Goal: Task Accomplishment & Management: Manage account settings

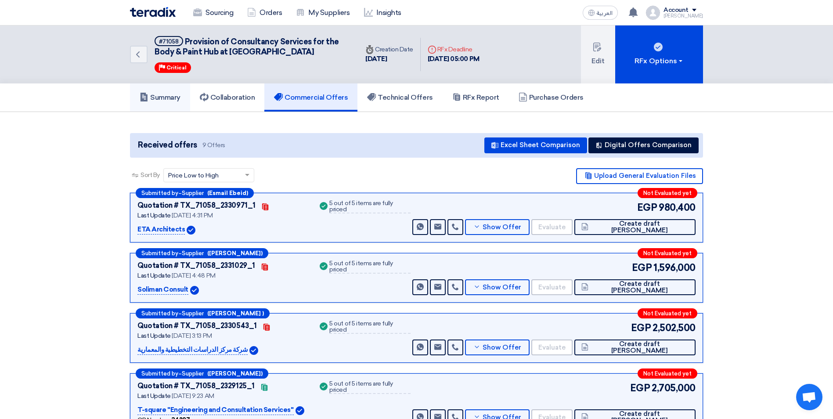
click at [146, 94] on icon at bounding box center [144, 97] width 9 height 9
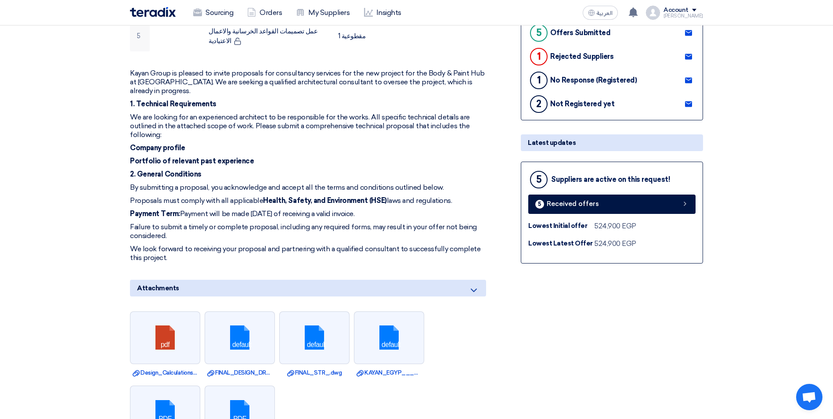
scroll to position [383, 0]
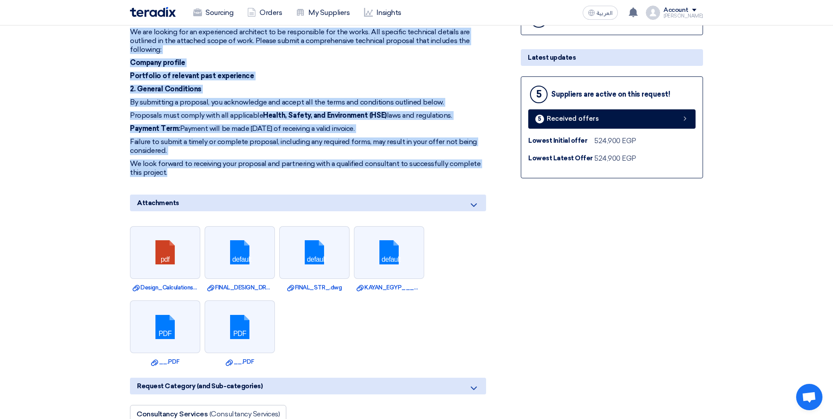
drag, startPoint x: 130, startPoint y: 350, endPoint x: 245, endPoint y: 152, distance: 228.7
click at [245, 152] on div "Kayan Group is pleased to invite proposals for consultancy services for the new…" at bounding box center [308, 80] width 356 height 193
copy div "Kayan Group is pleased to invite proposals for consultancy services for the new…"
click at [407, 111] on p "Proposals must comply with all applicable Health, Safety, and Environment (HSE)…" at bounding box center [308, 115] width 356 height 9
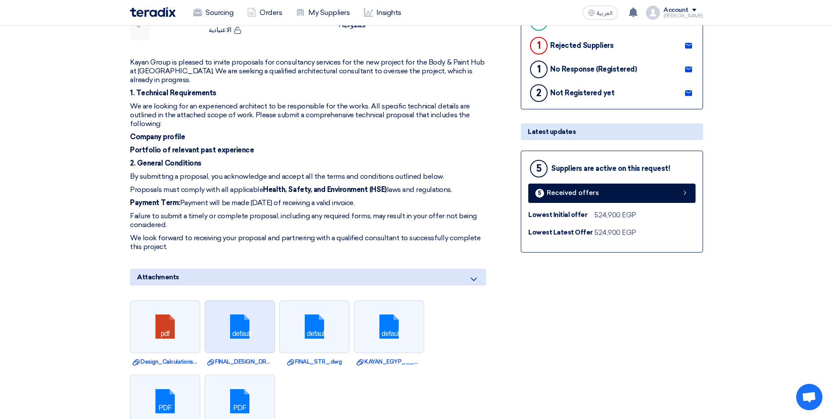
scroll to position [427, 0]
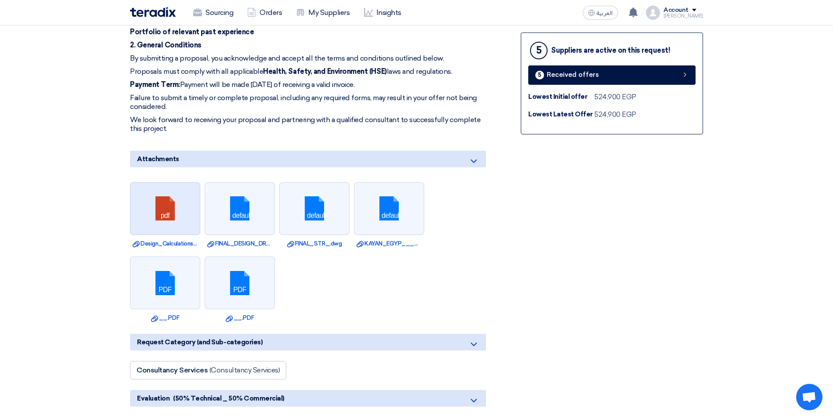
click at [176, 199] on link at bounding box center [165, 209] width 70 height 53
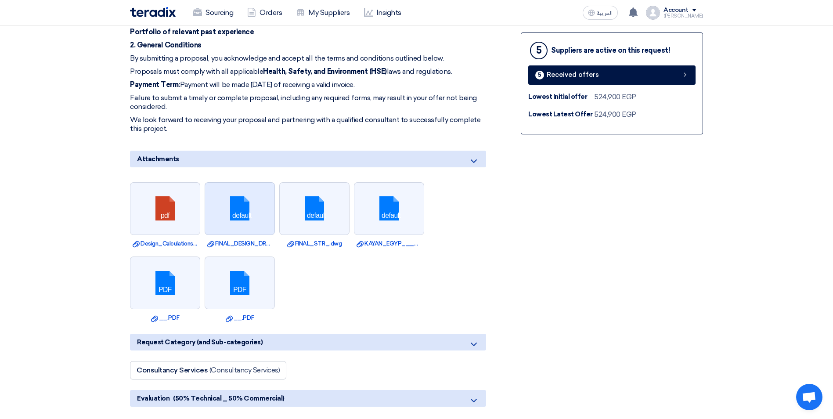
click at [240, 199] on link at bounding box center [240, 209] width 70 height 53
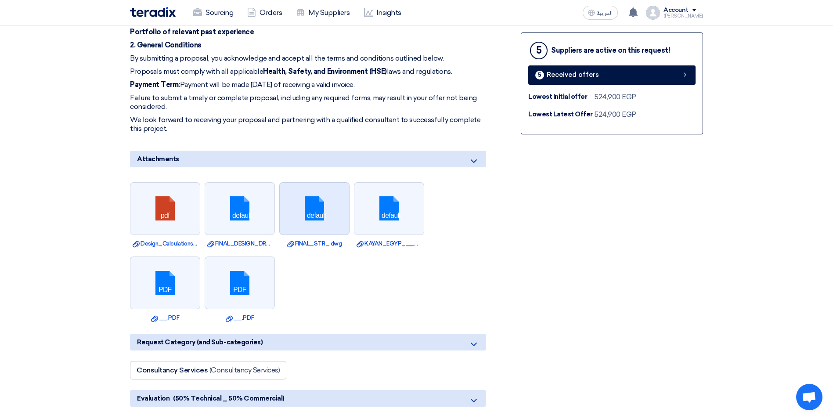
click at [297, 206] on link at bounding box center [315, 209] width 70 height 53
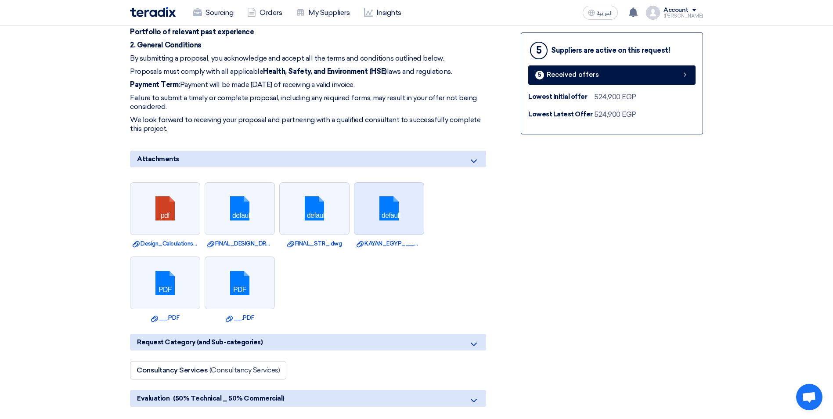
click at [371, 201] on link at bounding box center [389, 209] width 70 height 53
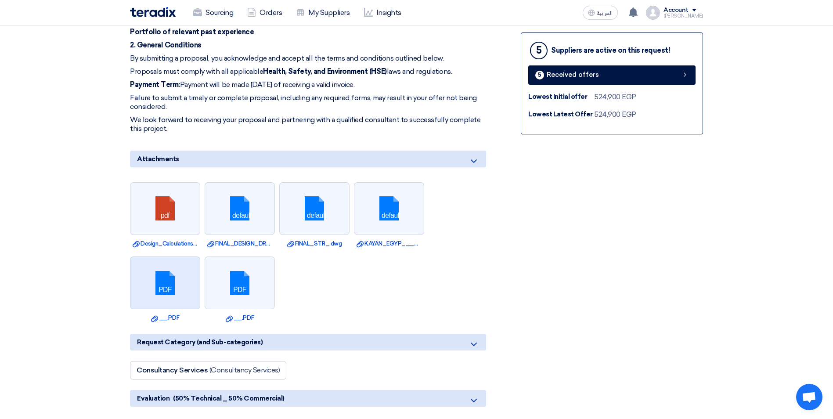
click at [182, 257] on link at bounding box center [165, 283] width 70 height 53
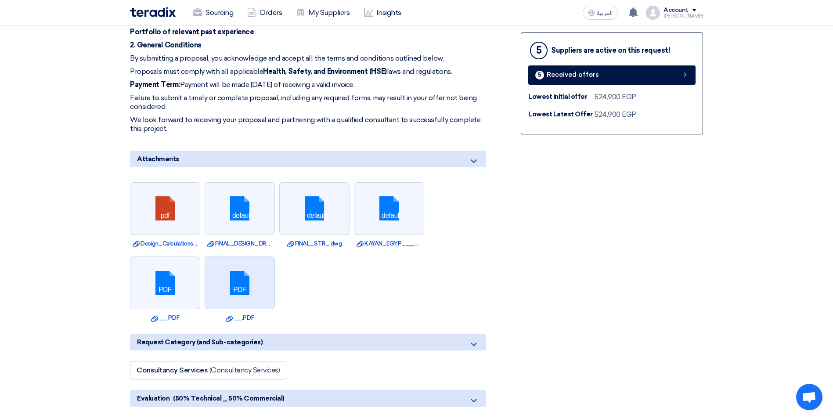
click at [237, 260] on link at bounding box center [240, 283] width 70 height 53
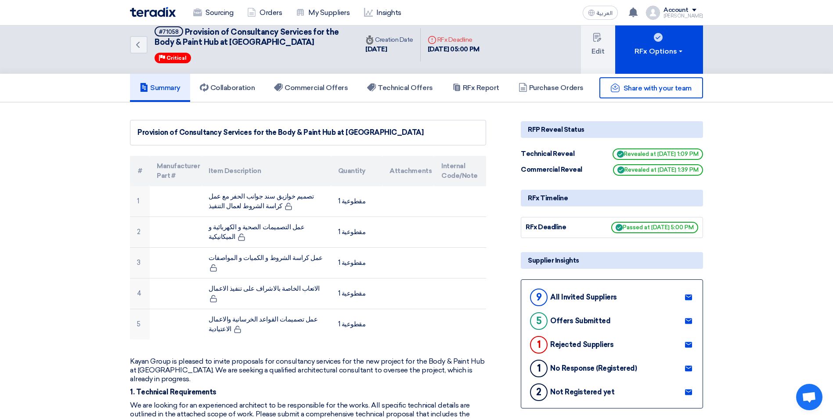
scroll to position [0, 0]
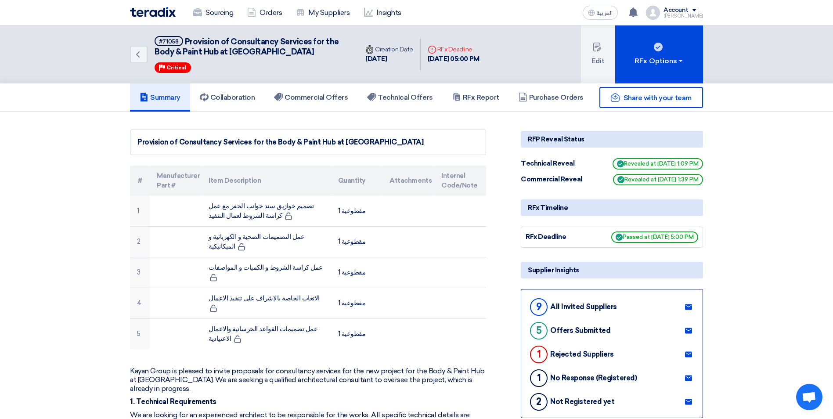
drag, startPoint x: 379, startPoint y: 142, endPoint x: 126, endPoint y: 142, distance: 252.9
copy div "Provision of Consultancy Services for the Body & Paint Hub at [GEOGRAPHIC_DATA]"
click at [323, 13] on link "My Suppliers" at bounding box center [323, 12] width 68 height 19
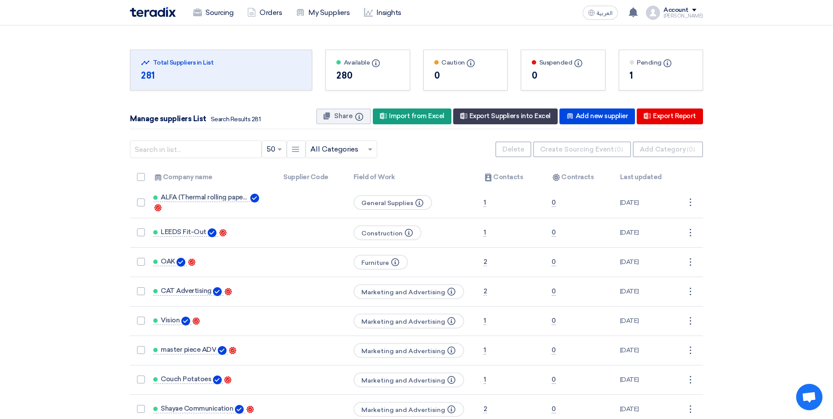
click at [345, 147] on input "text" at bounding box center [336, 149] width 53 height 14
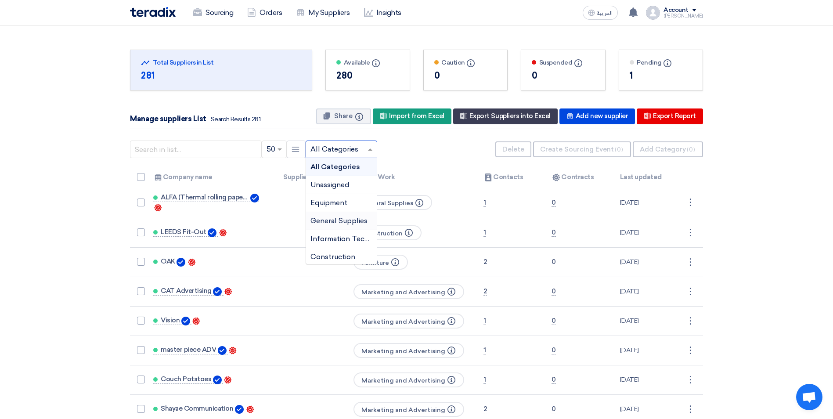
click at [348, 223] on span "General Supplies" at bounding box center [338, 220] width 57 height 8
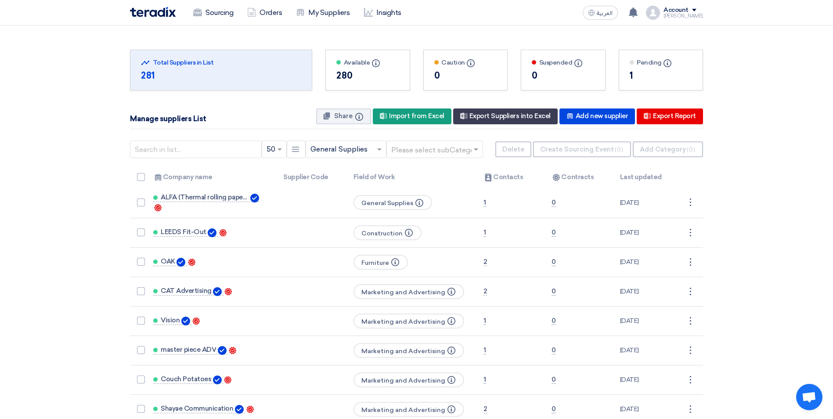
click at [418, 147] on input "text" at bounding box center [430, 149] width 78 height 14
click at [433, 169] on span "General Supplies" at bounding box center [419, 166] width 57 height 8
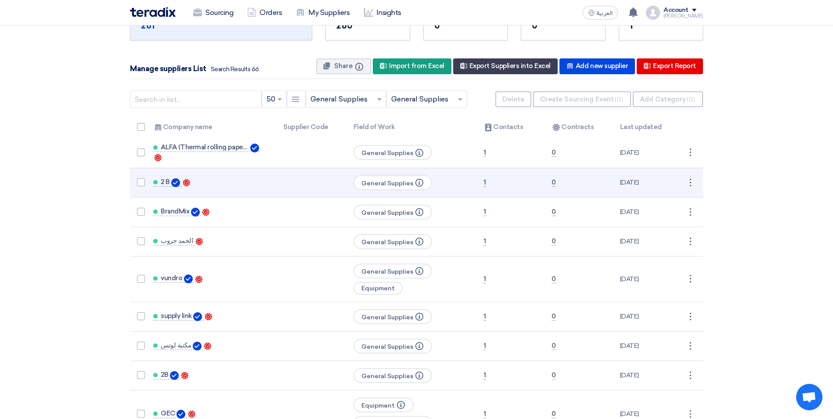
scroll to position [88, 0]
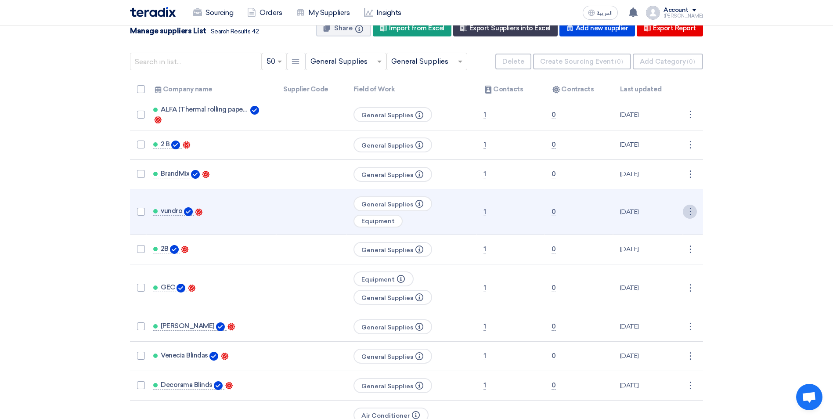
click at [696, 211] on div "⋮" at bounding box center [690, 212] width 14 height 14
click at [166, 208] on span "vundro" at bounding box center [172, 210] width 22 height 7
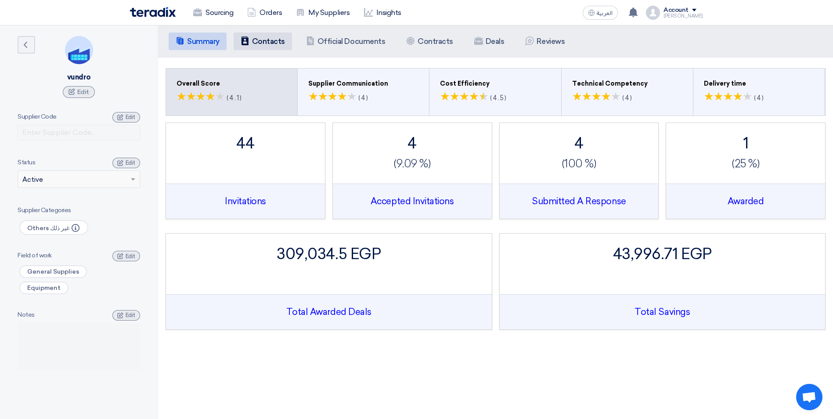
click at [256, 40] on h5 "Contacts" at bounding box center [268, 41] width 33 height 9
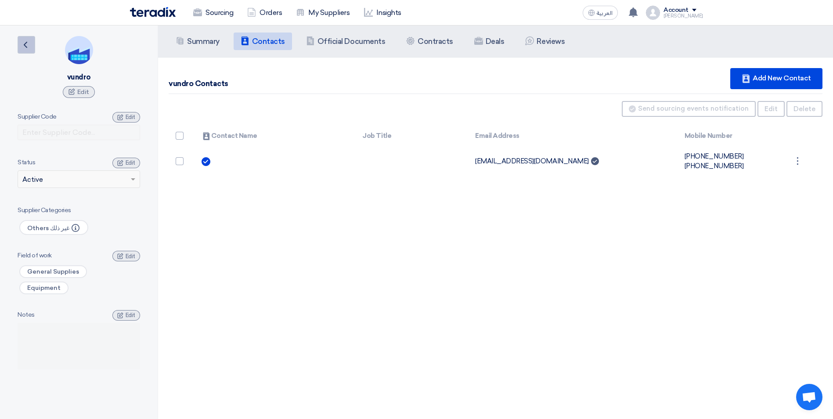
click at [33, 43] on link "Back" at bounding box center [27, 45] width 18 height 18
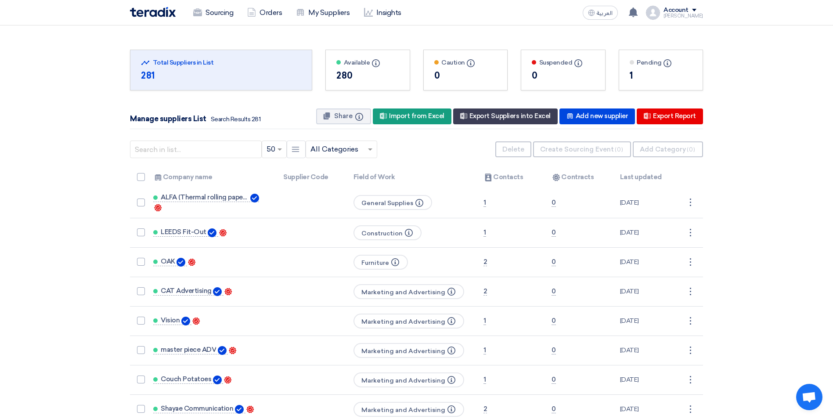
click at [356, 152] on input "text" at bounding box center [336, 149] width 53 height 14
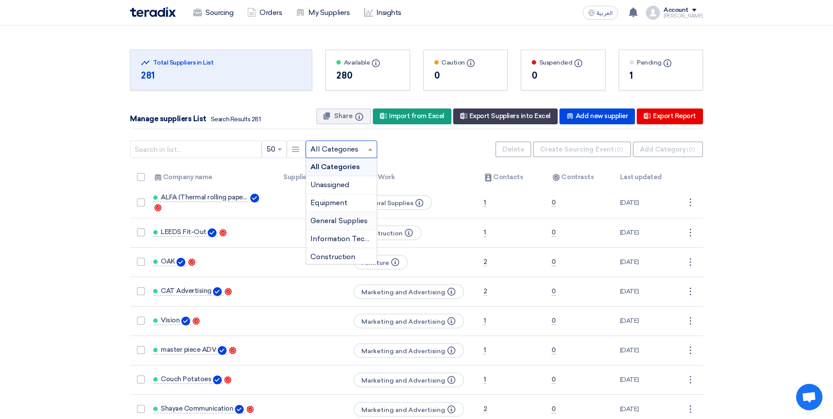
click at [332, 216] on span "General Supplies" at bounding box center [338, 220] width 57 height 8
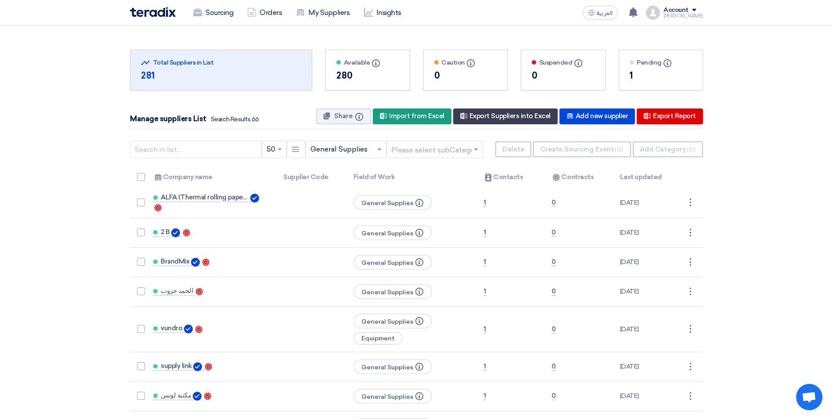
click at [426, 153] on input "text" at bounding box center [430, 149] width 78 height 14
click at [417, 169] on span "General Supplies" at bounding box center [419, 166] width 57 height 8
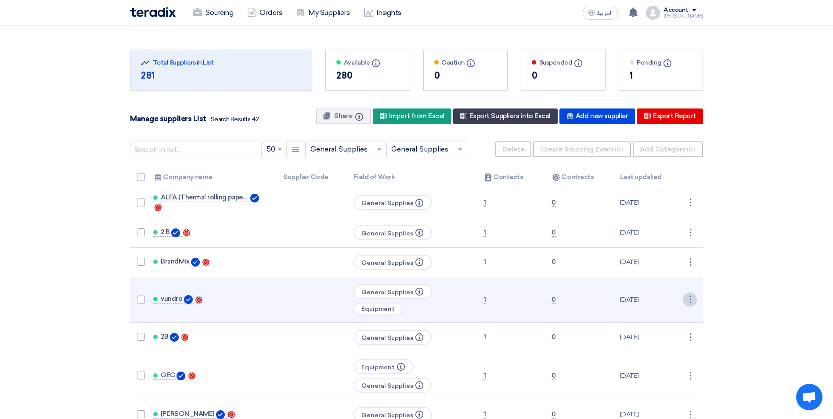
click at [688, 297] on div "⋮" at bounding box center [690, 299] width 14 height 14
click at [667, 326] on link "Delete" at bounding box center [674, 328] width 43 height 13
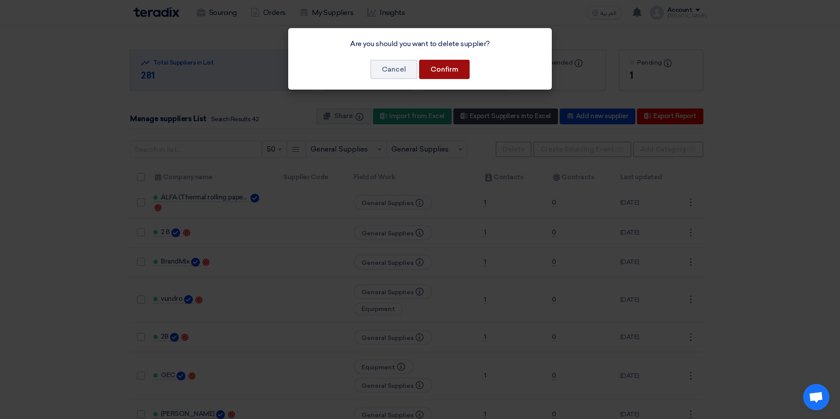
click at [447, 65] on button "Confirm" at bounding box center [444, 69] width 51 height 19
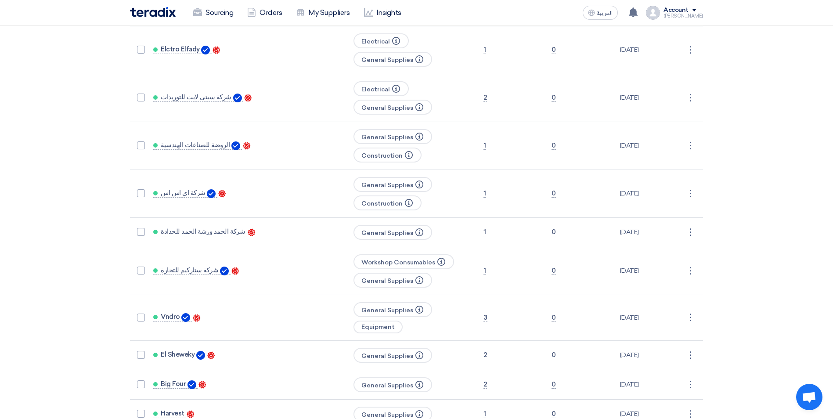
scroll to position [790, 0]
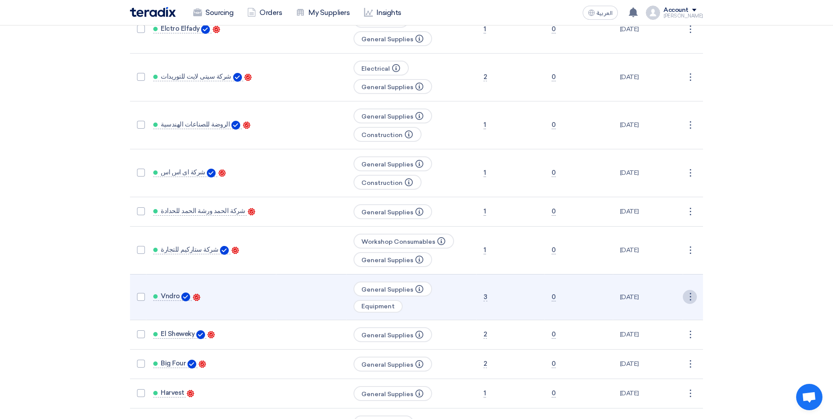
click at [689, 292] on div "⋮" at bounding box center [690, 297] width 14 height 14
click at [681, 325] on link "Delete" at bounding box center [674, 326] width 43 height 13
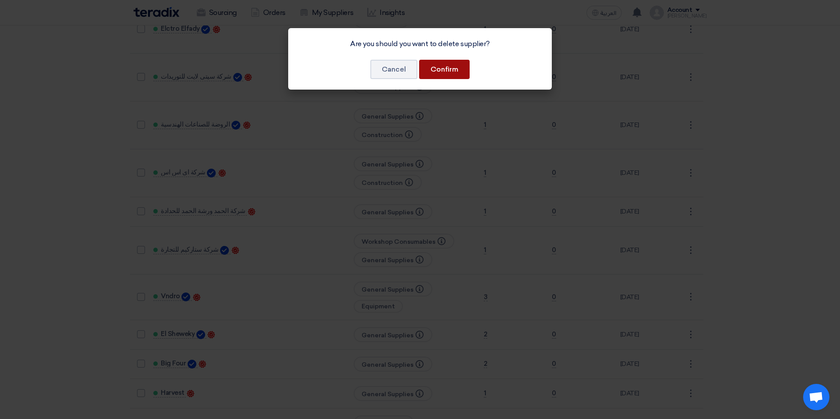
click at [456, 75] on button "Confirm" at bounding box center [444, 69] width 51 height 19
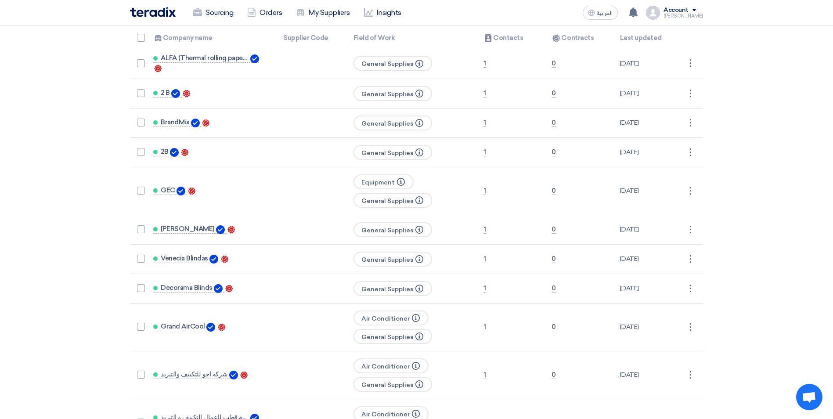
scroll to position [0, 0]
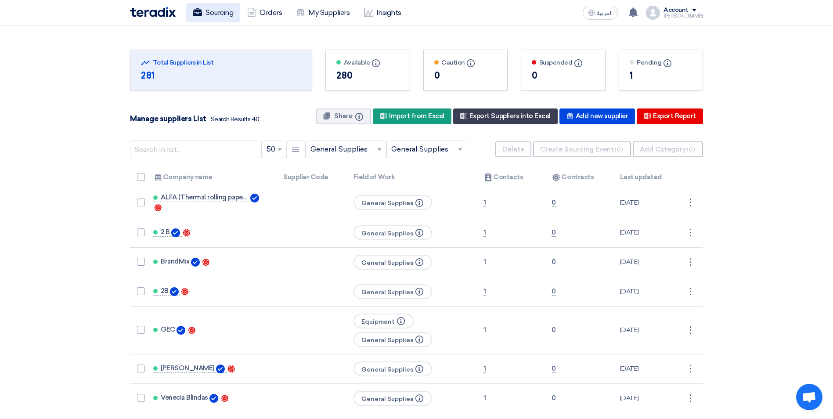
click at [220, 14] on link "Sourcing" at bounding box center [213, 12] width 54 height 19
